Goal: Information Seeking & Learning: Learn about a topic

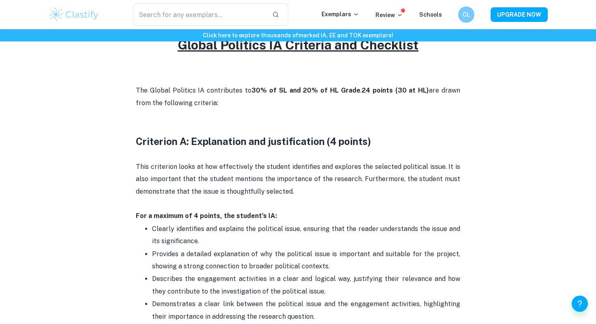
scroll to position [375, 0]
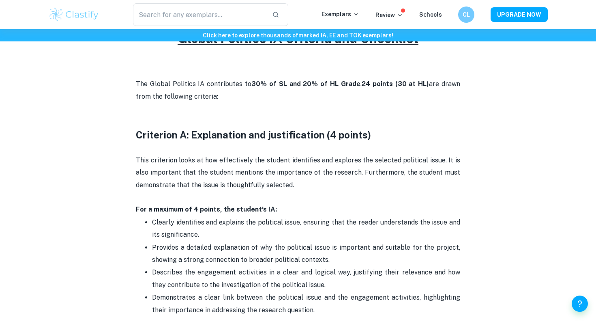
click at [158, 152] on p at bounding box center [298, 148] width 324 height 12
click at [161, 145] on p at bounding box center [298, 148] width 324 height 12
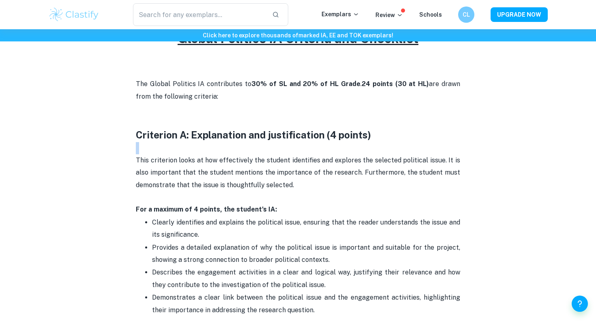
click at [163, 142] on p at bounding box center [298, 148] width 324 height 12
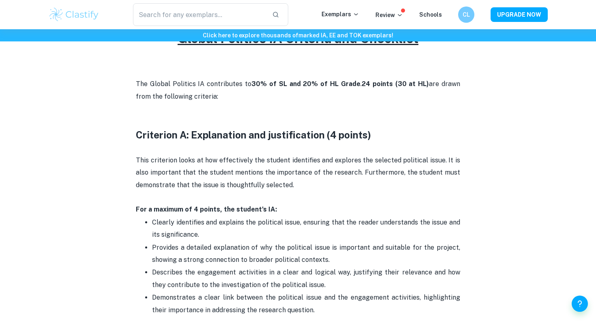
click at [169, 133] on strong "Criterion A: Explanation and justification (4 points)" at bounding box center [253, 134] width 235 height 11
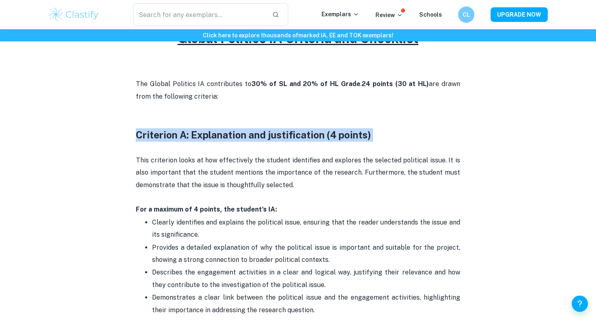
click at [169, 133] on strong "Criterion A: Explanation and justification (4 points)" at bounding box center [253, 134] width 235 height 11
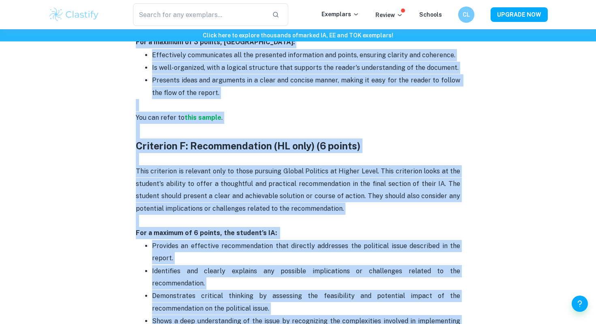
scroll to position [1528, 0]
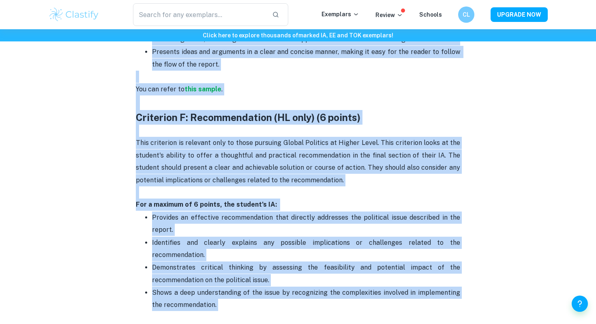
drag, startPoint x: 169, startPoint y: 133, endPoint x: 113, endPoint y: 295, distance: 171.7
copy div "Loremipsu D: Sitametcons adi elitseddoeius (6 tempor) Inci utlaboree dolor ma a…"
